Goal: Information Seeking & Learning: Learn about a topic

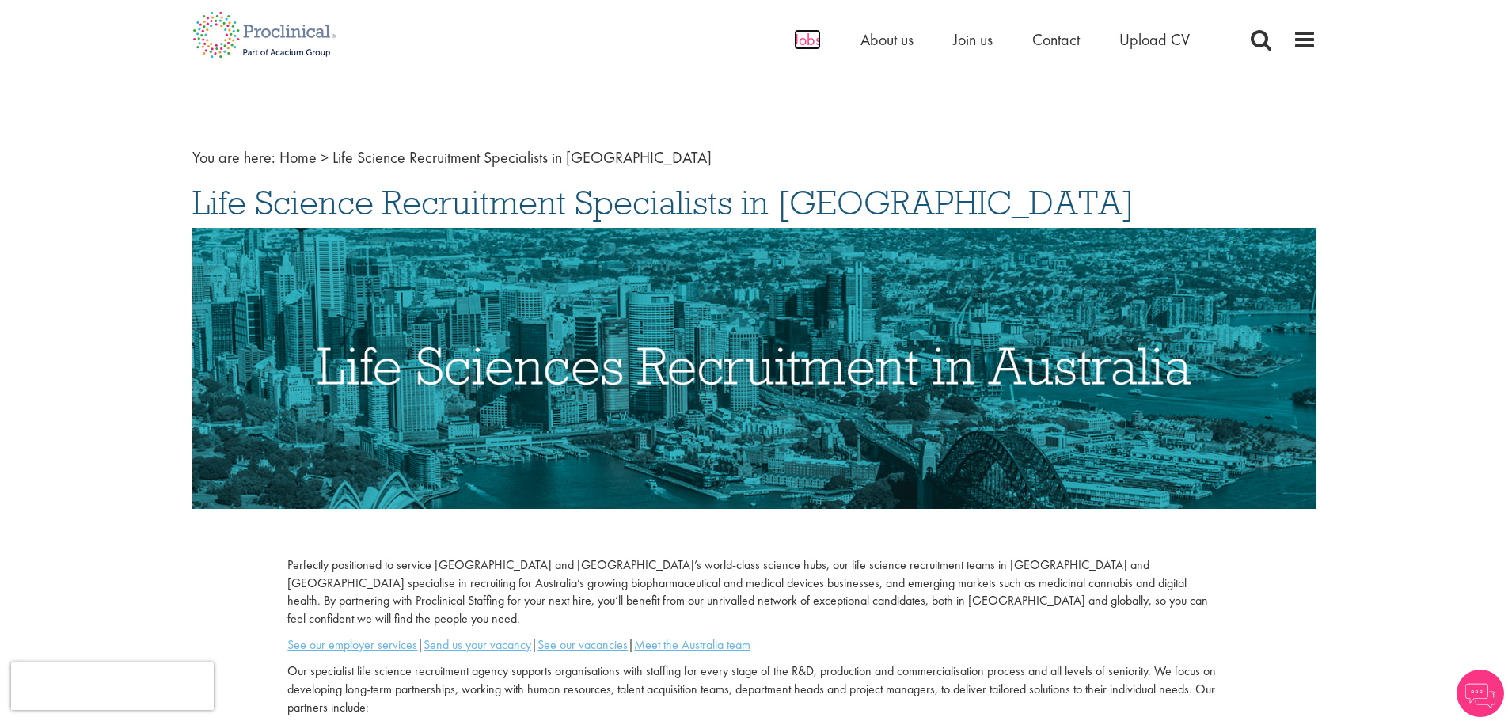
click at [807, 40] on span "Jobs" at bounding box center [807, 39] width 27 height 21
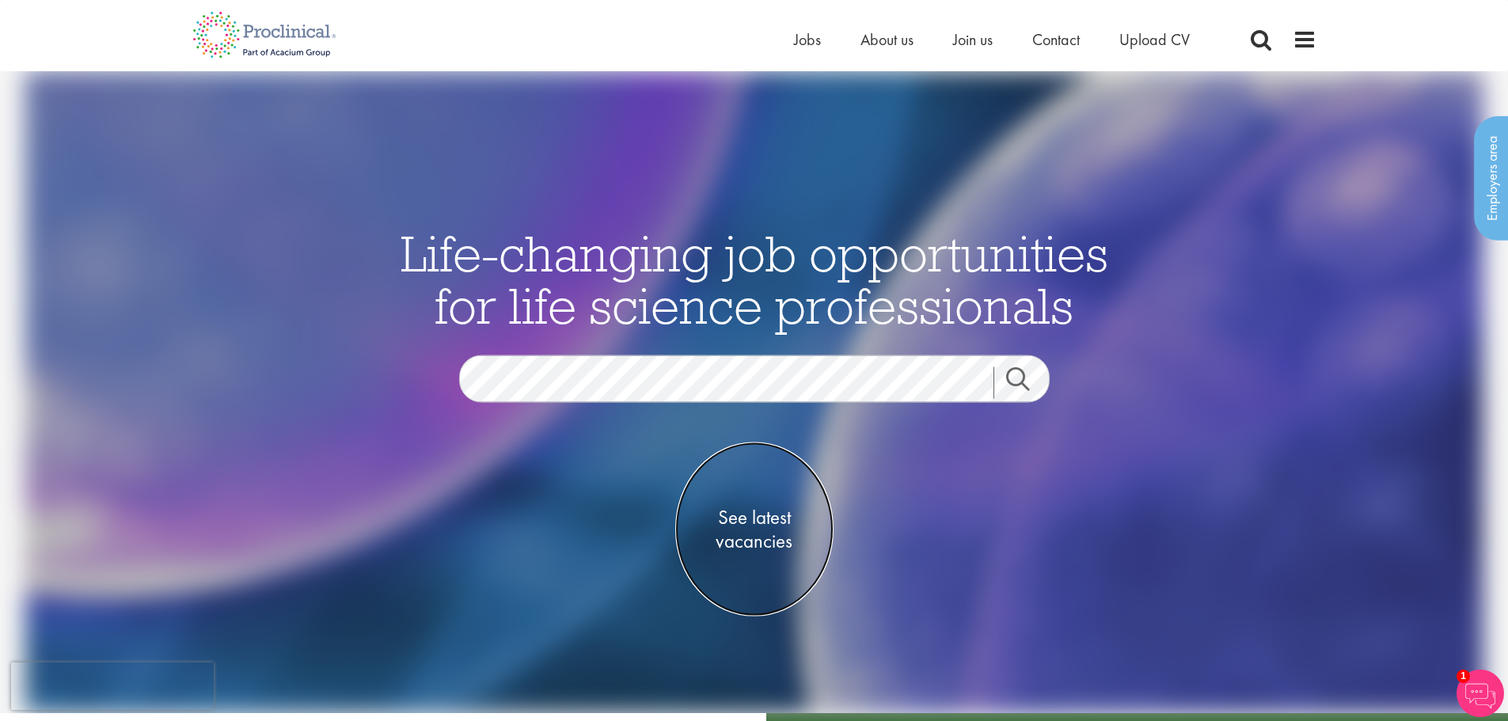
click at [723, 515] on span "See latest vacancies" at bounding box center [754, 529] width 158 height 47
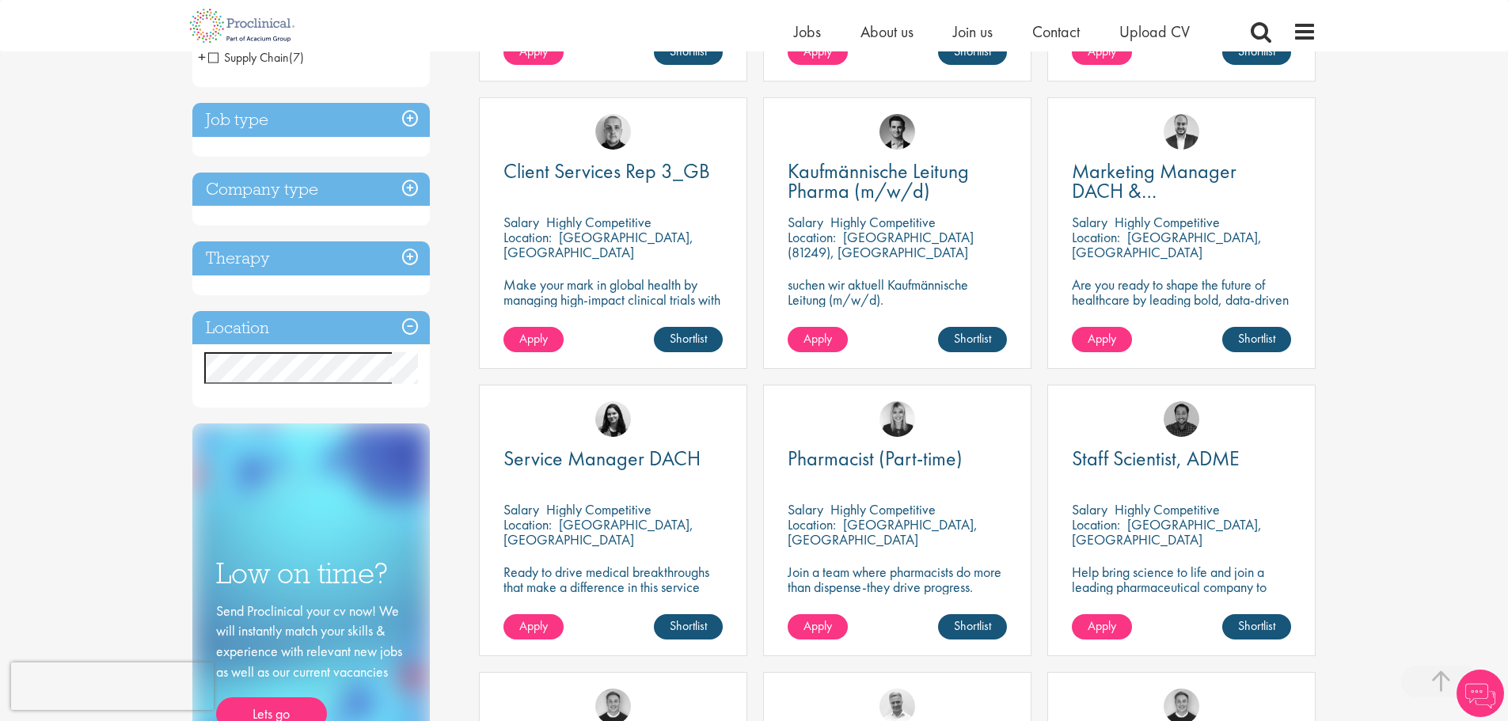
scroll to position [554, 0]
